Goal: Task Accomplishment & Management: Use online tool/utility

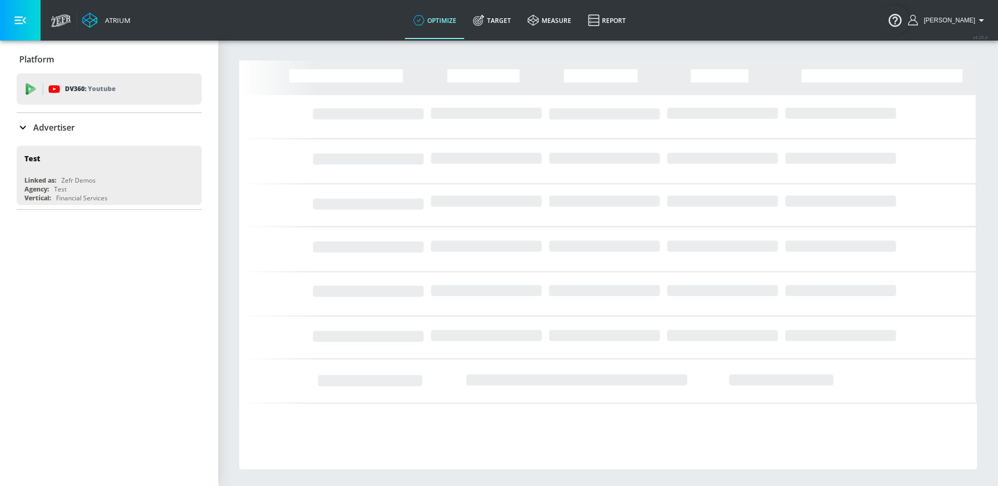
click at [78, 129] on div "Advertiser" at bounding box center [109, 127] width 185 height 12
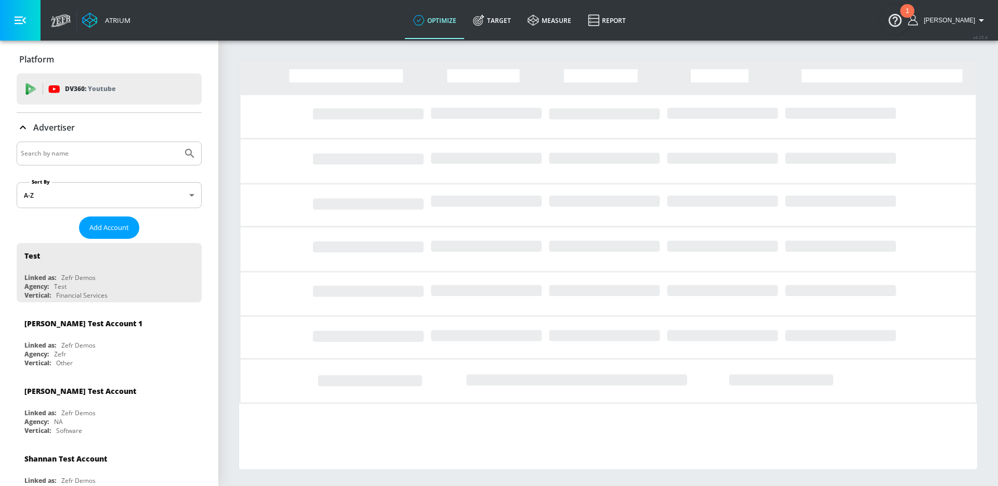
click at [63, 149] on input "Search by name" at bounding box center [100, 154] width 158 height 14
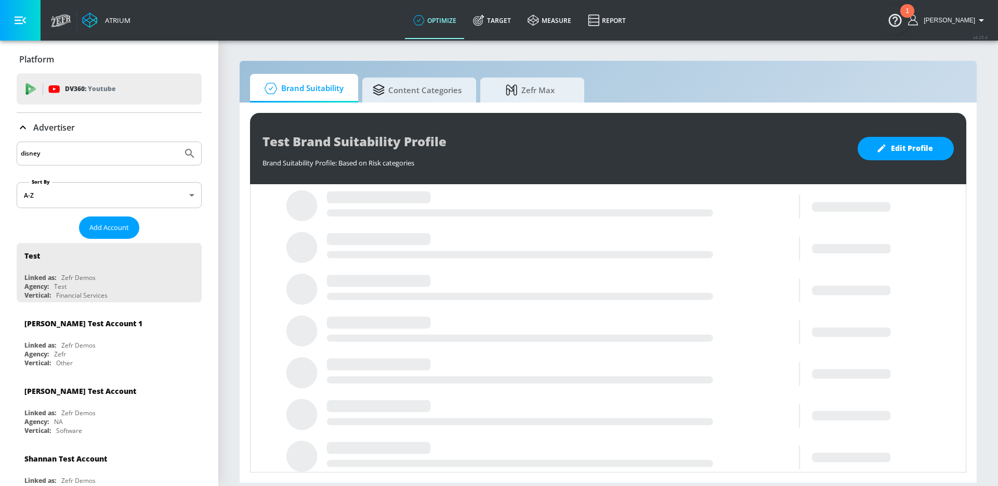
type input "disney"
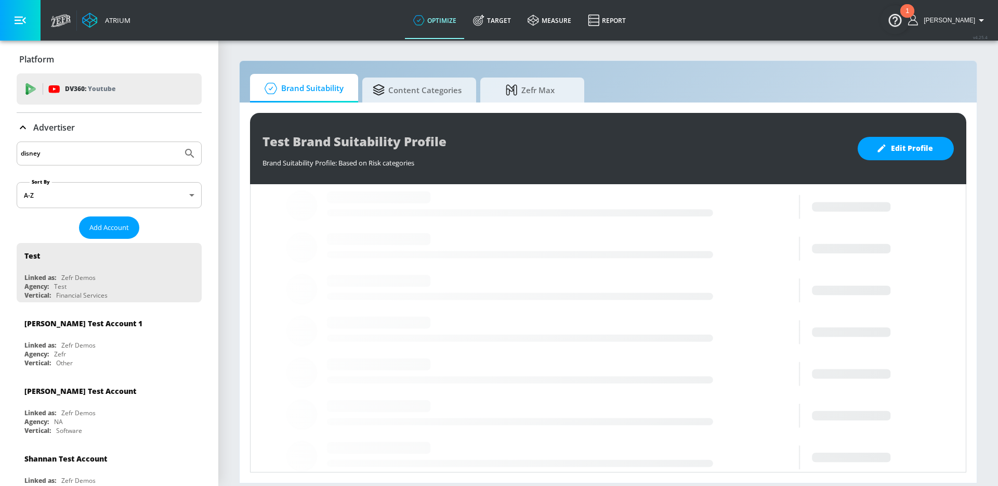
click at [178, 142] on button "Submit Search" at bounding box center [189, 153] width 23 height 23
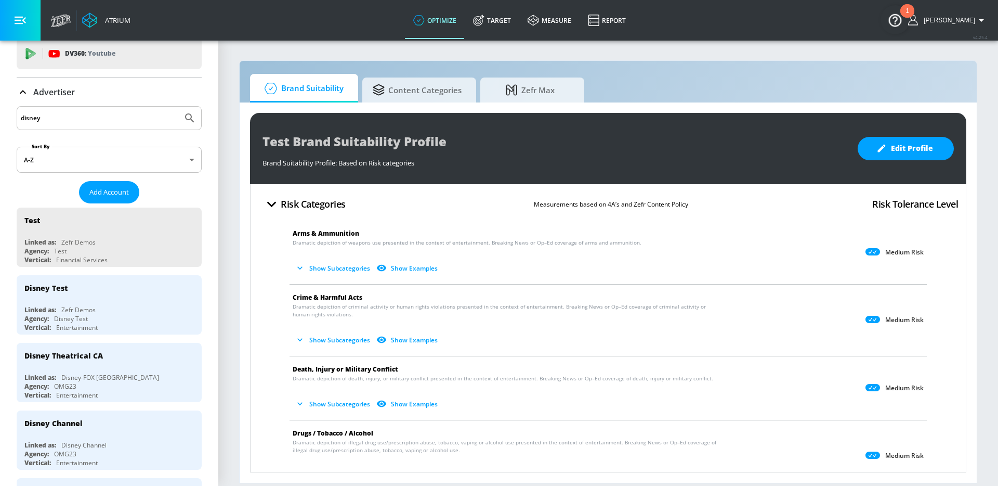
scroll to position [80, 0]
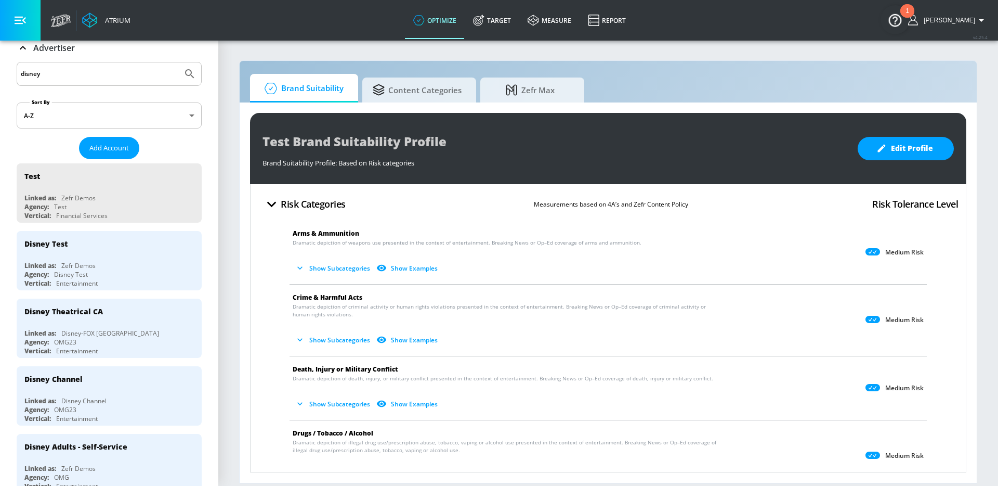
click at [136, 303] on div "Disney Theatrical CA" at bounding box center [111, 310] width 175 height 25
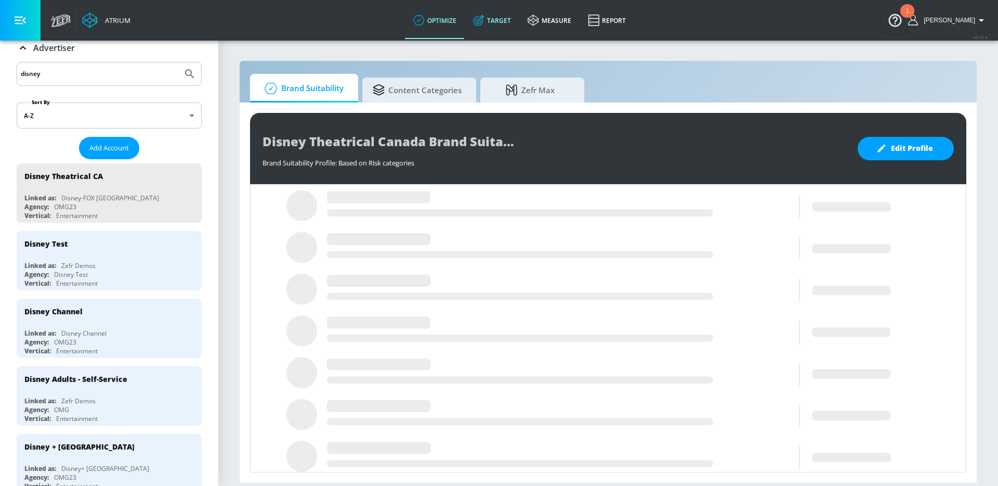
click at [492, 29] on link "Target" at bounding box center [492, 20] width 55 height 37
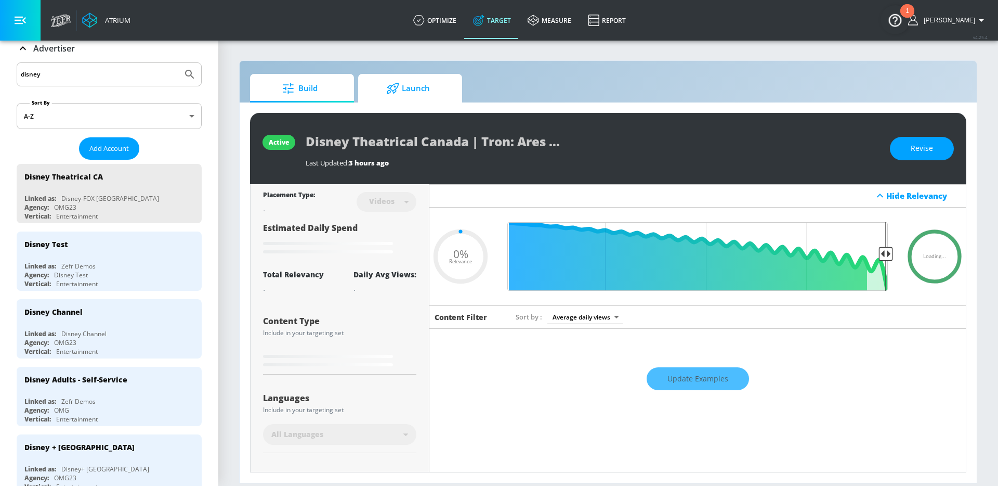
type input "0.05"
click at [425, 82] on span "Launch" at bounding box center [408, 88] width 79 height 25
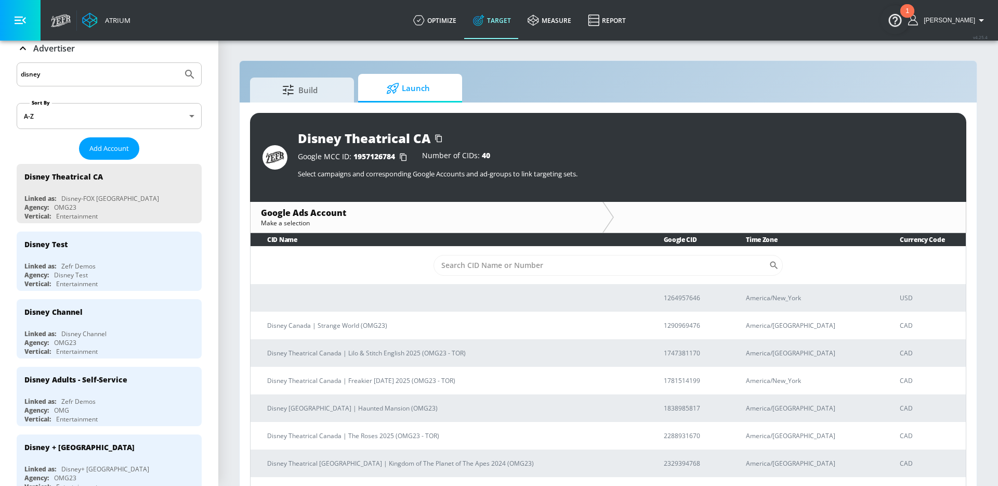
click at [404, 157] on icon "button" at bounding box center [403, 157] width 17 height 17
